Goal: Information Seeking & Learning: Understand process/instructions

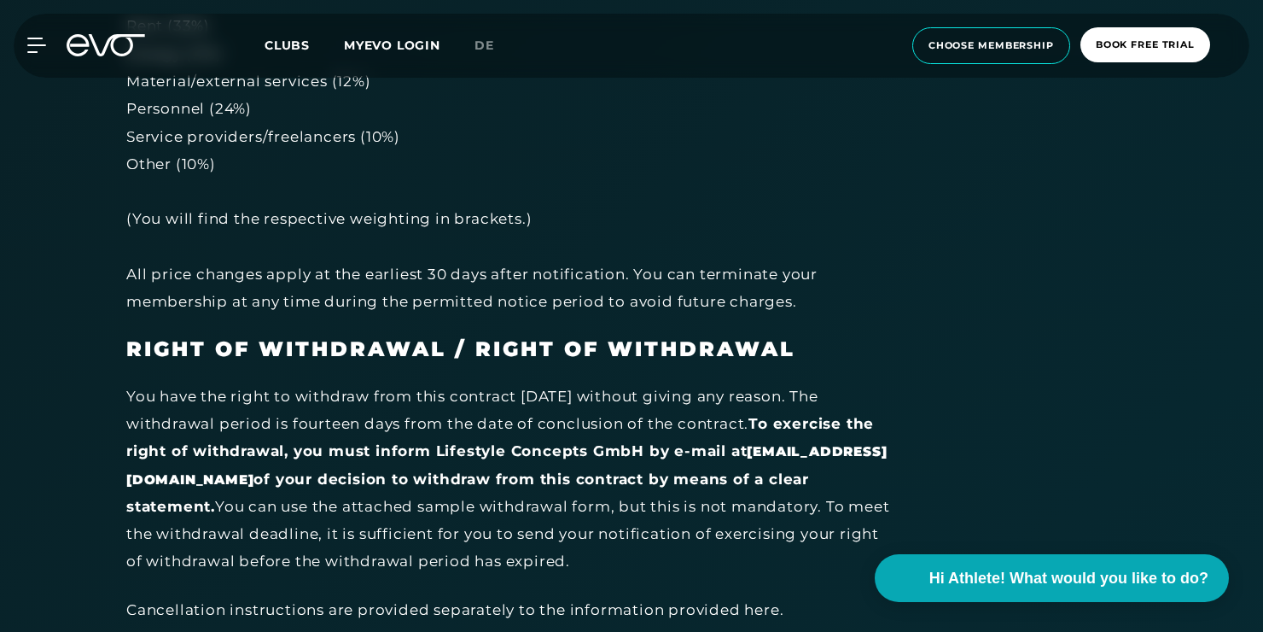
scroll to position [5037, 0]
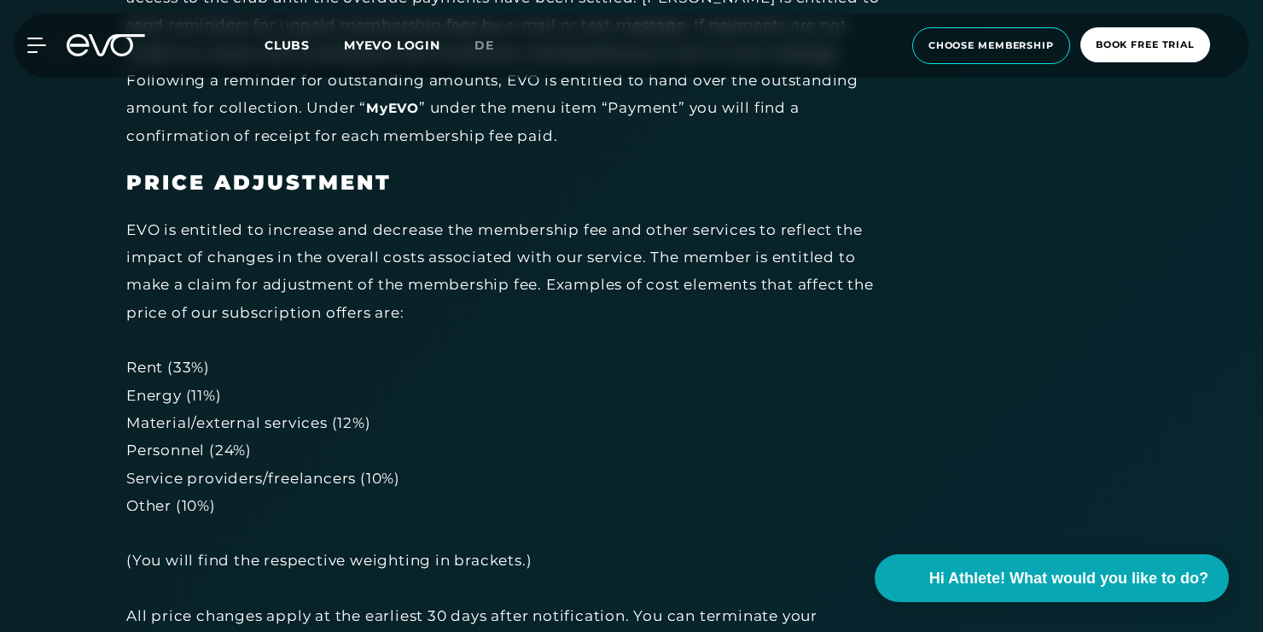
click at [847, 216] on div "EVO is entitled to increase and decrease the membership fee and other services …" at bounding box center [510, 436] width 768 height 441
click at [732, 261] on div "EVO is entitled to increase and decrease the membership fee and other services …" at bounding box center [510, 436] width 768 height 441
drag, startPoint x: 732, startPoint y: 261, endPoint x: 743, endPoint y: 261, distance: 11.1
click at [743, 261] on div "EVO is entitled to increase and decrease the membership fee and other services …" at bounding box center [510, 436] width 768 height 441
click at [662, 266] on div "EVO is entitled to increase and decrease the membership fee and other services …" at bounding box center [510, 436] width 768 height 441
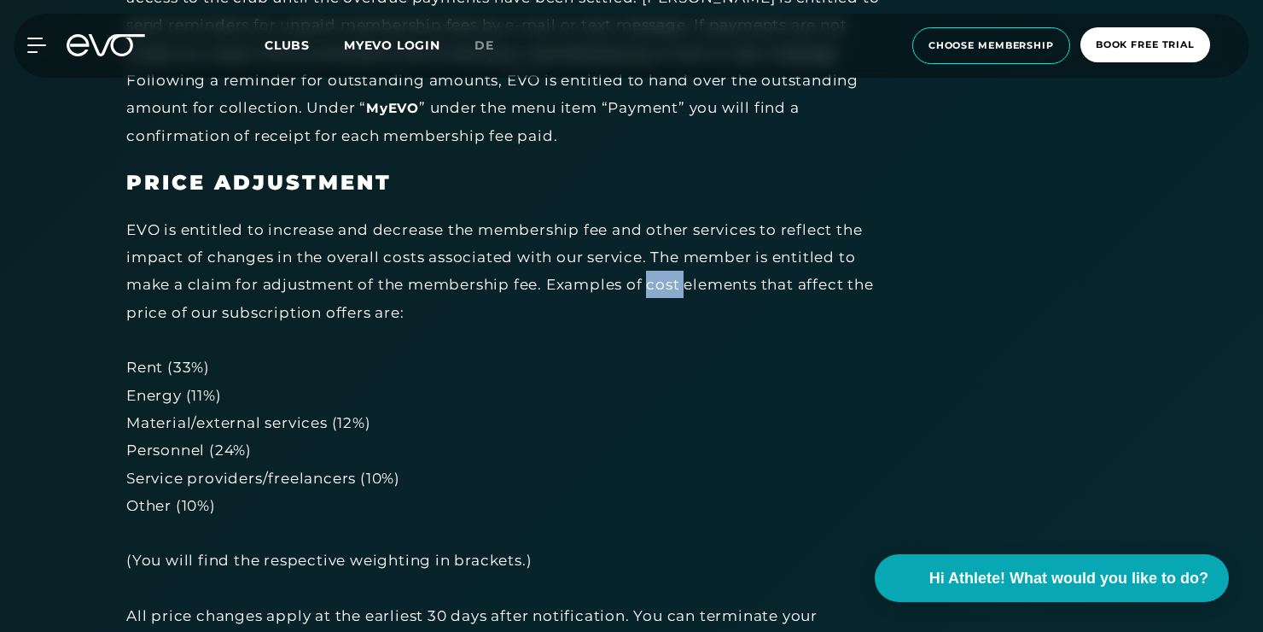
click at [662, 266] on div "EVO is entitled to increase and decrease the membership fee and other services …" at bounding box center [510, 436] width 768 height 441
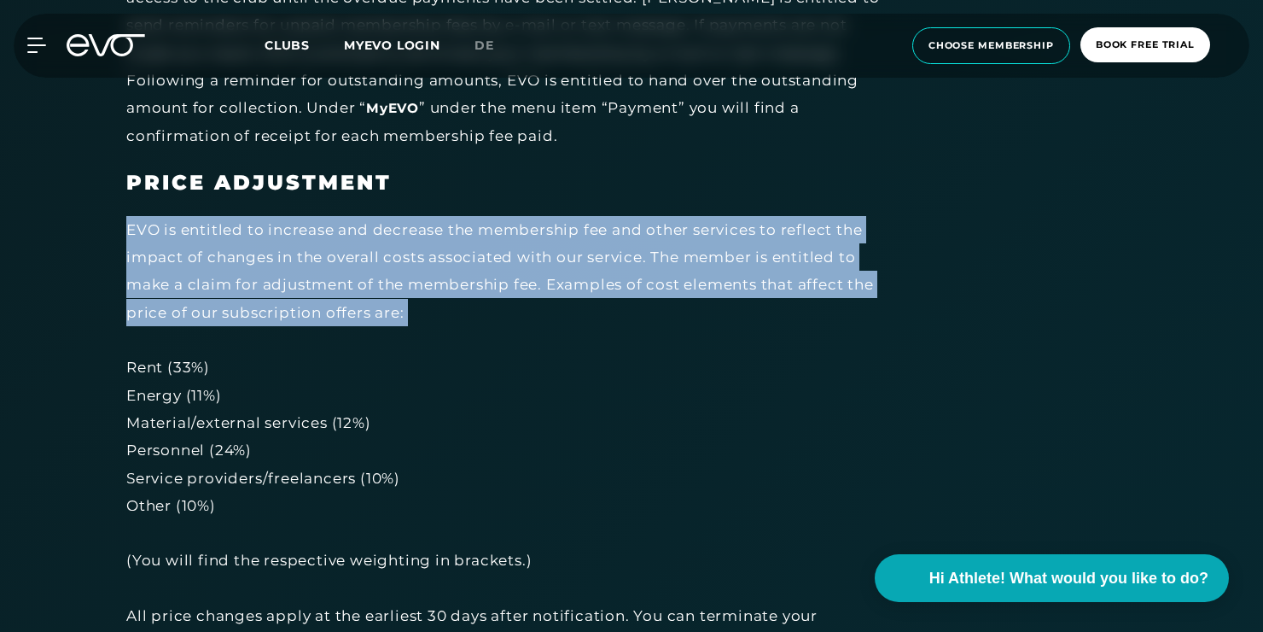
click at [491, 304] on div "EVO is entitled to increase and decrease the membership fee and other services …" at bounding box center [510, 436] width 768 height 441
click at [417, 307] on div "EVO is entitled to increase and decrease the membership fee and other services …" at bounding box center [510, 436] width 768 height 441
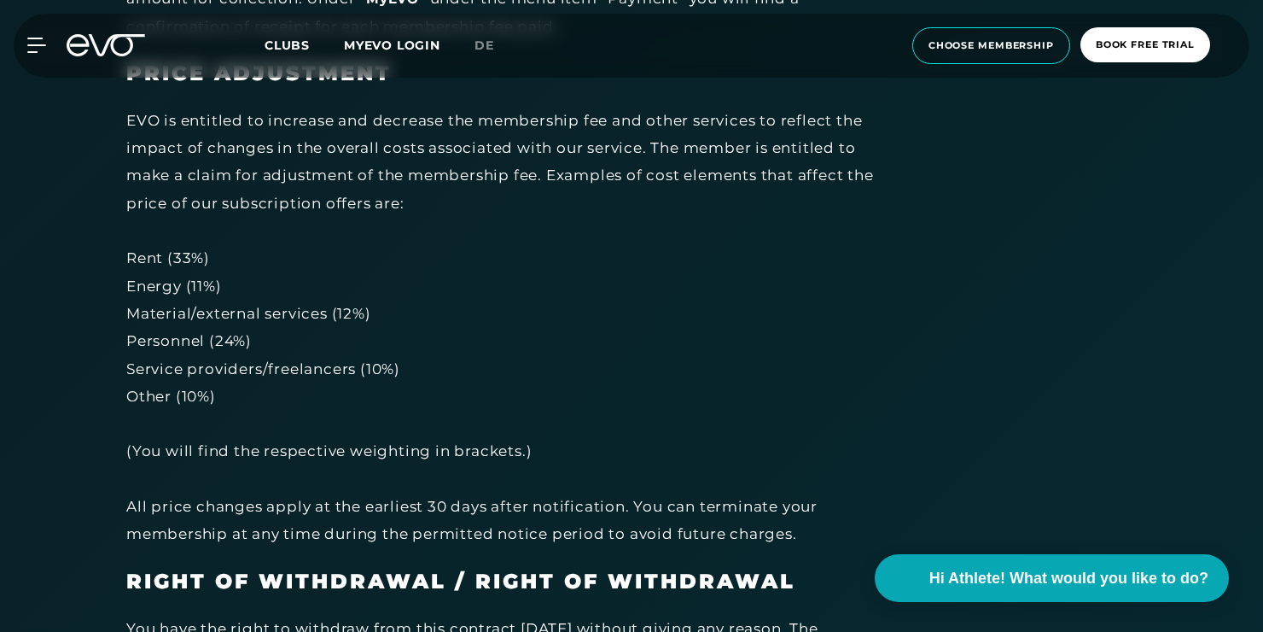
scroll to position [5378, 0]
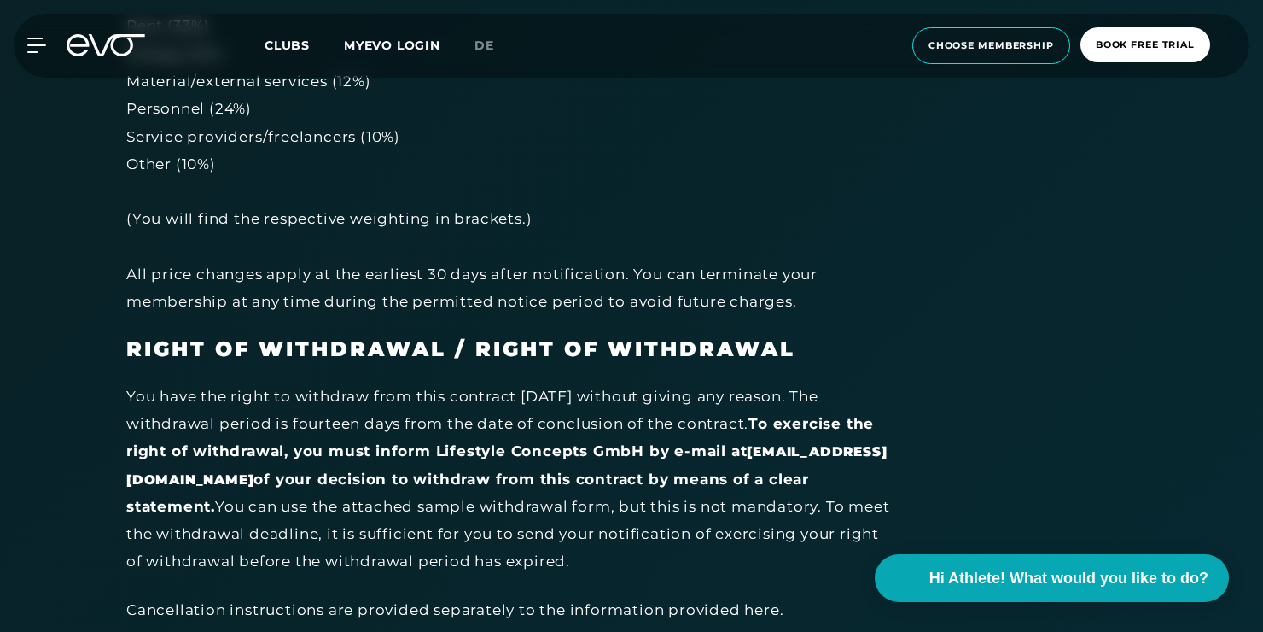
click at [308, 195] on div "EVO is entitled to increase and decrease the membership fee and other services …" at bounding box center [510, 95] width 768 height 441
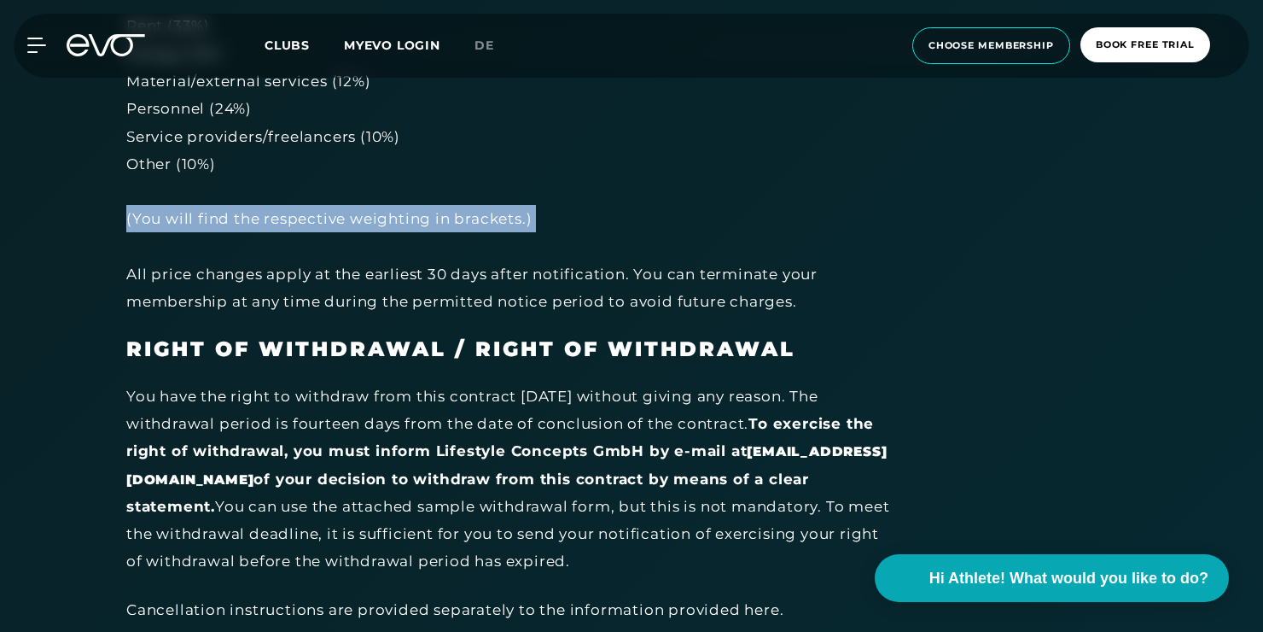
click at [308, 195] on div "EVO is entitled to increase and decrease the membership fee and other services …" at bounding box center [510, 95] width 768 height 441
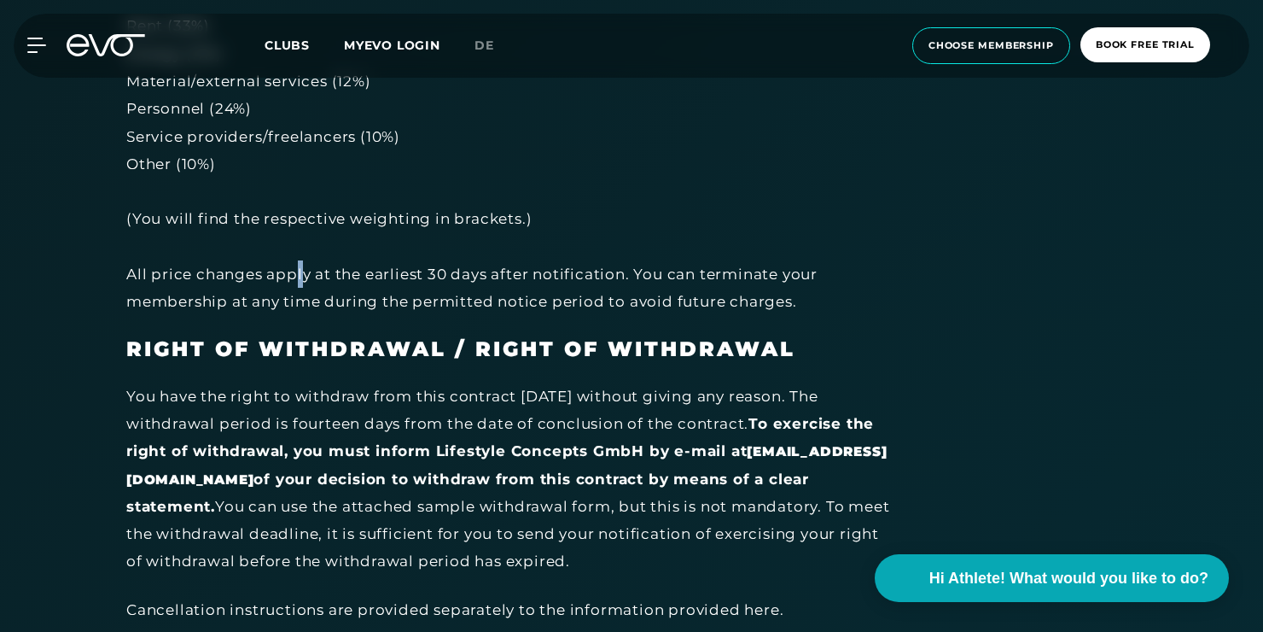
drag, startPoint x: 306, startPoint y: 198, endPoint x: 300, endPoint y: 246, distance: 48.3
click at [300, 246] on div "EVO is entitled to increase and decrease the membership fee and other services …" at bounding box center [510, 95] width 768 height 441
click at [318, 246] on div "EVO is entitled to increase and decrease the membership fee and other services …" at bounding box center [510, 95] width 768 height 441
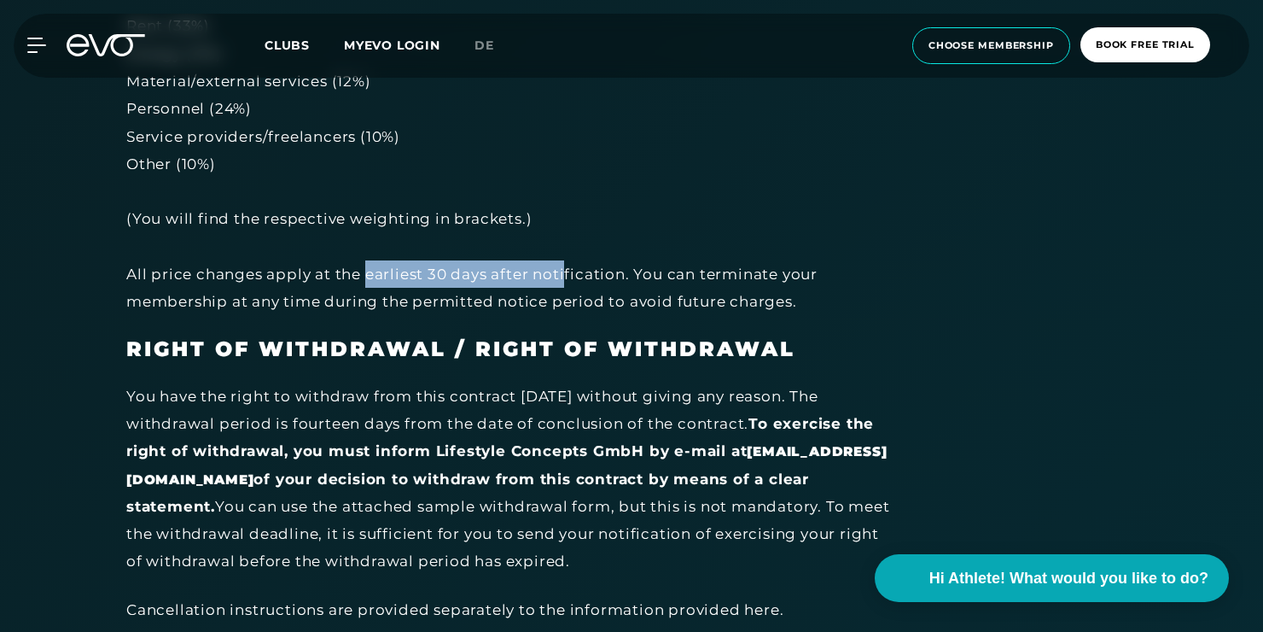
drag, startPoint x: 370, startPoint y: 249, endPoint x: 566, endPoint y: 247, distance: 196.4
click at [566, 247] on div "EVO is entitled to increase and decrease the membership fee and other services …" at bounding box center [510, 95] width 768 height 441
click at [527, 255] on div "EVO is entitled to increase and decrease the membership fee and other services …" at bounding box center [510, 95] width 768 height 441
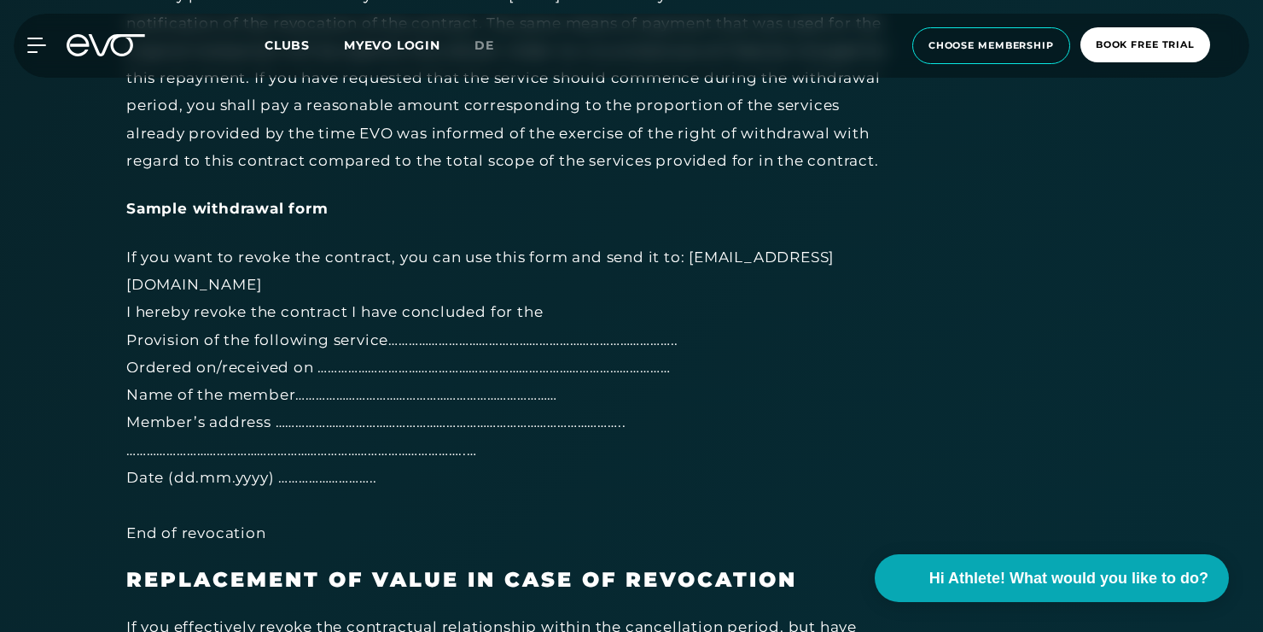
scroll to position [6147, 0]
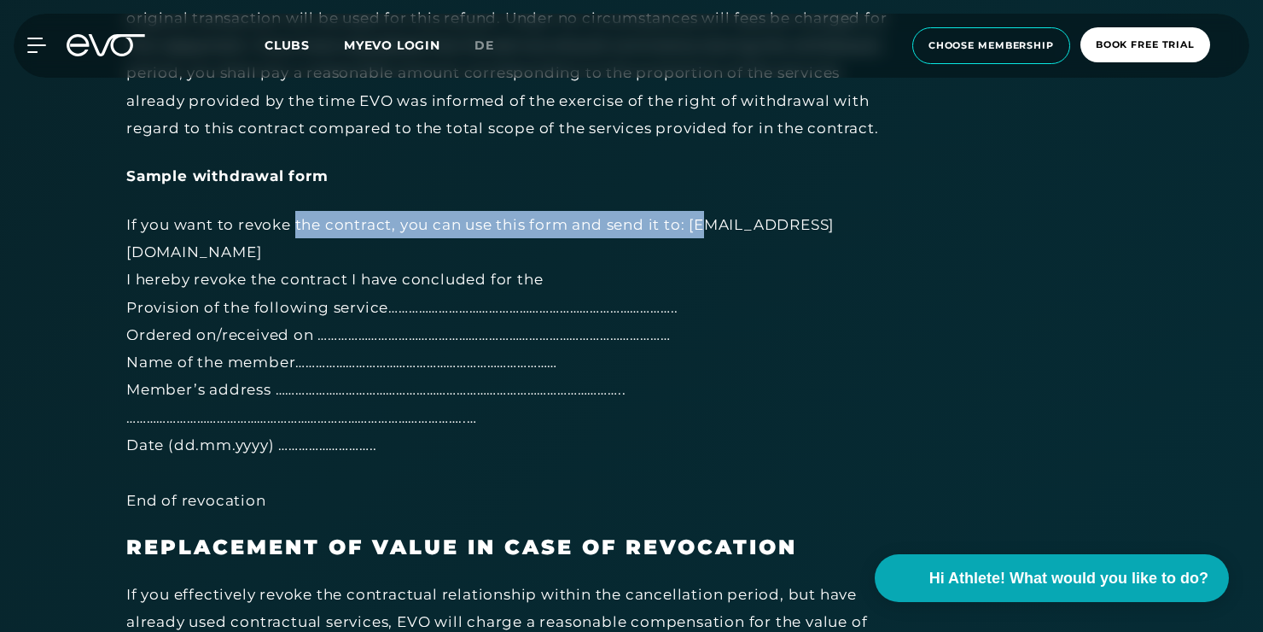
drag, startPoint x: 296, startPoint y: 226, endPoint x: 703, endPoint y: 232, distance: 407.3
click at [703, 232] on div "If you want to revoke the contract, you can use this form and send it to: [EMAI…" at bounding box center [510, 362] width 768 height 303
drag, startPoint x: 703, startPoint y: 232, endPoint x: 568, endPoint y: 231, distance: 135.7
click at [568, 231] on div "If you want to revoke the contract, you can use this form and send it to: [EMAI…" at bounding box center [510, 362] width 768 height 303
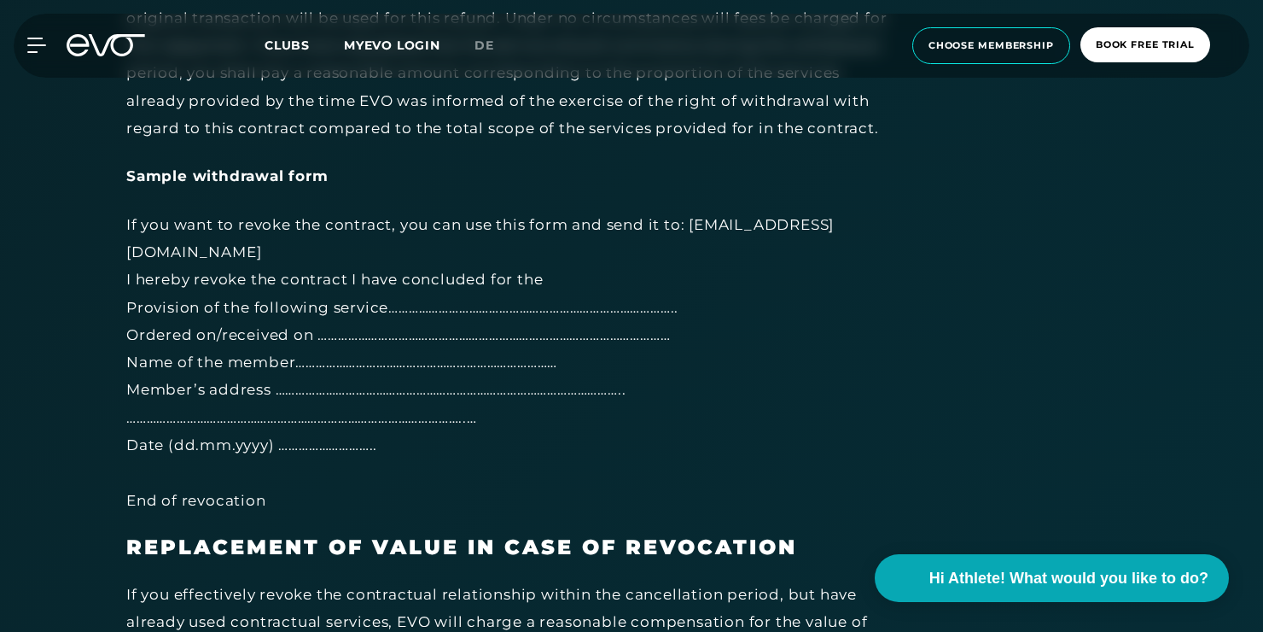
click at [295, 257] on div "If you want to revoke the contract, you can use this form and send it to: [EMAI…" at bounding box center [510, 362] width 768 height 303
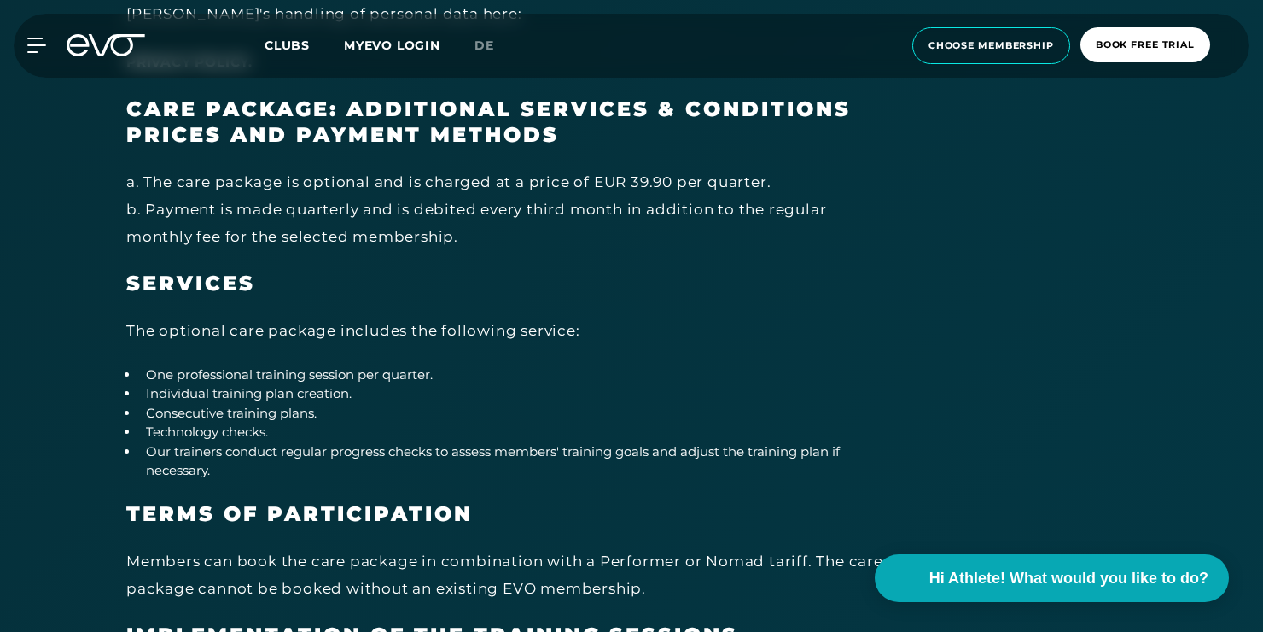
scroll to position [8964, 0]
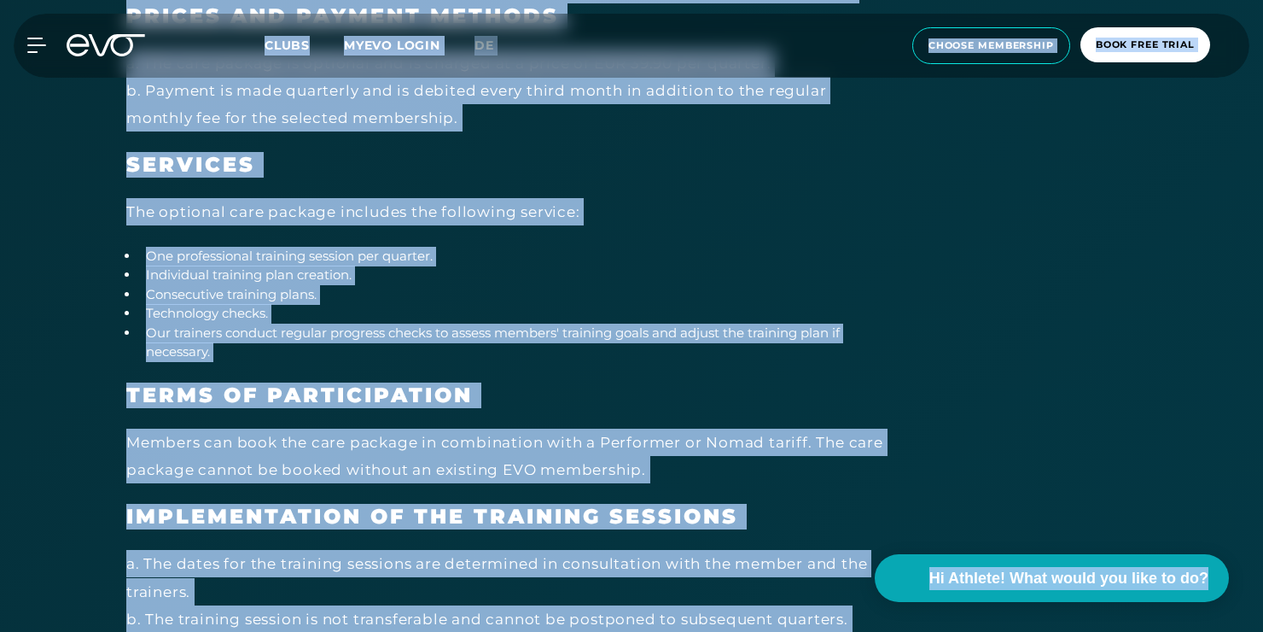
copy body "LoREM Ipsum Dolor Sitametcons adip elits DOEIUSM TEM Incidid Utlaboreet Dolore …"
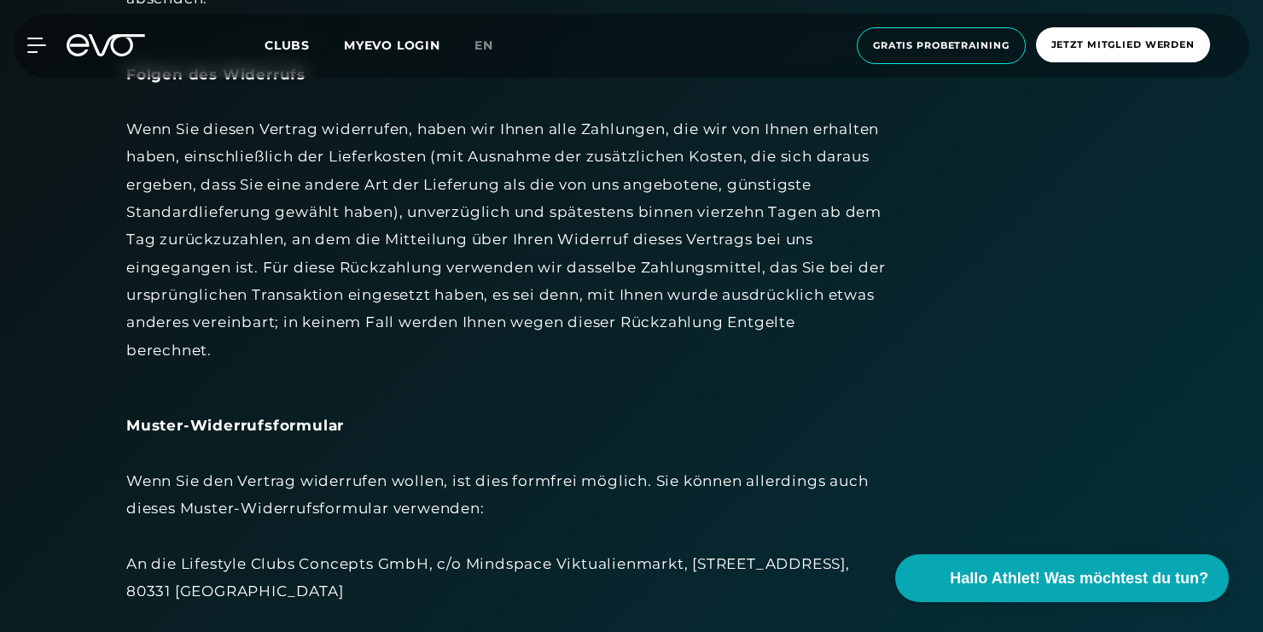
scroll to position [710, 0]
